Goal: Task Accomplishment & Management: Manage account settings

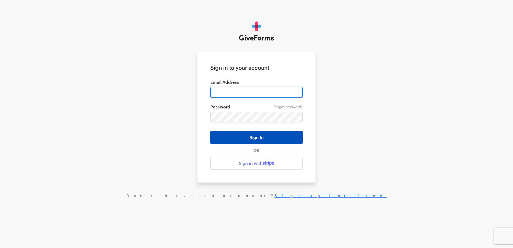
type input "ckim@brightfocus.org"
click at [253, 135] on button "Sign In" at bounding box center [256, 137] width 92 height 13
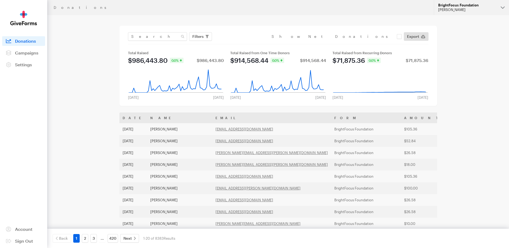
click at [474, 8] on div "[PERSON_NAME]" at bounding box center [467, 10] width 58 height 5
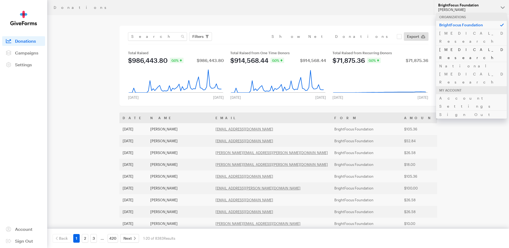
click at [461, 45] on link "Alzheimer's Disease Research" at bounding box center [471, 53] width 71 height 16
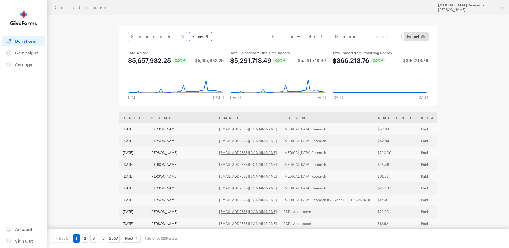
click at [206, 36] on icon "button" at bounding box center [206, 36] width 3 height 3
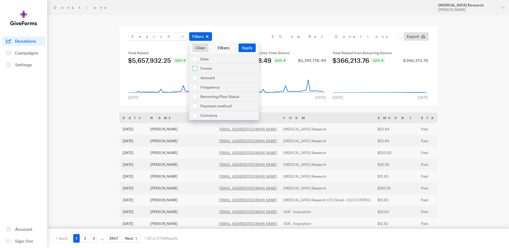
click at [193, 68] on input "checkbox" at bounding box center [224, 68] width 70 height 9
checkbox input "true"
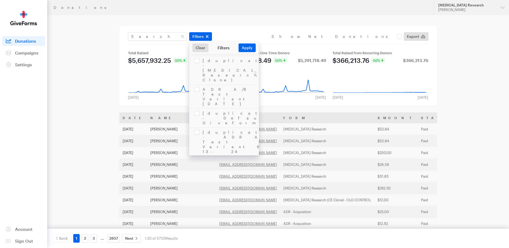
scroll to position [590, 0]
checkbox input "true"
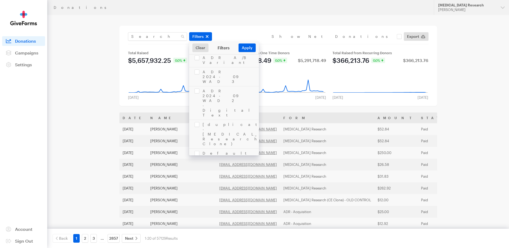
checkbox input "true"
click at [246, 47] on button "Apply" at bounding box center [246, 47] width 17 height 9
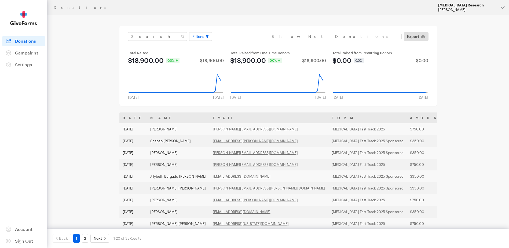
click at [496, 9] on button "Alzheimer's Disease Research Cheryl Kim" at bounding box center [471, 7] width 75 height 15
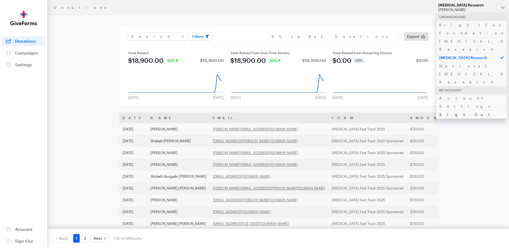
click at [457, 110] on link "Sign Out" at bounding box center [471, 114] width 71 height 8
